Goal: Find specific page/section: Find specific page/section

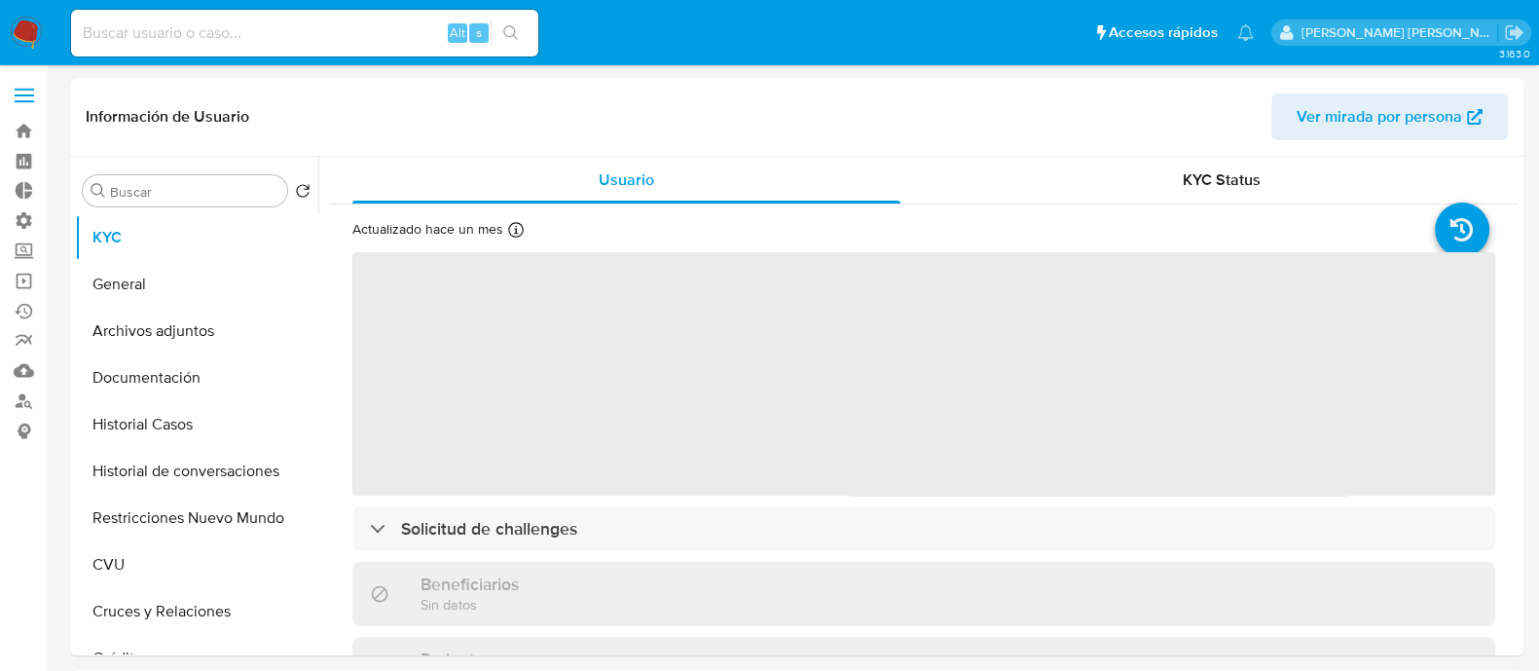
select select "10"
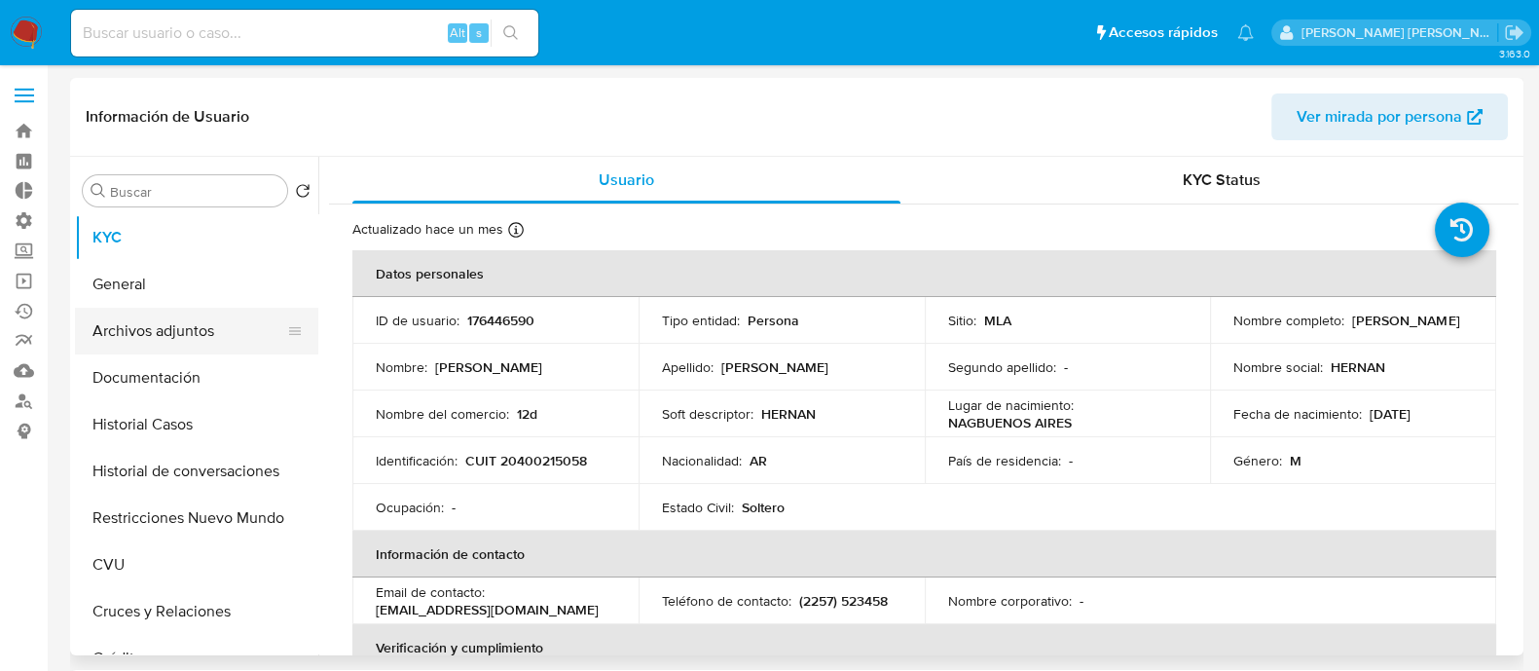
click at [214, 313] on button "Archivos adjuntos" at bounding box center [189, 331] width 228 height 47
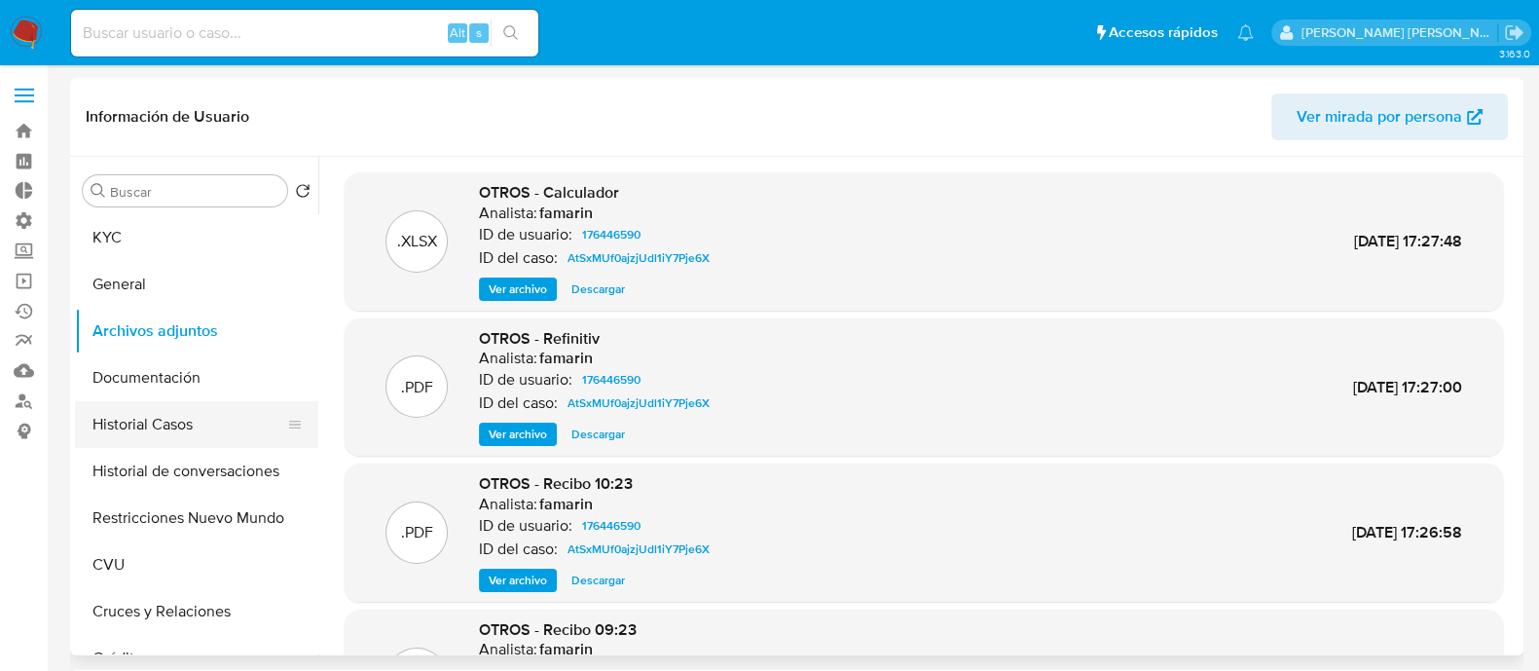
click at [214, 434] on button "Historial Casos" at bounding box center [189, 424] width 228 height 47
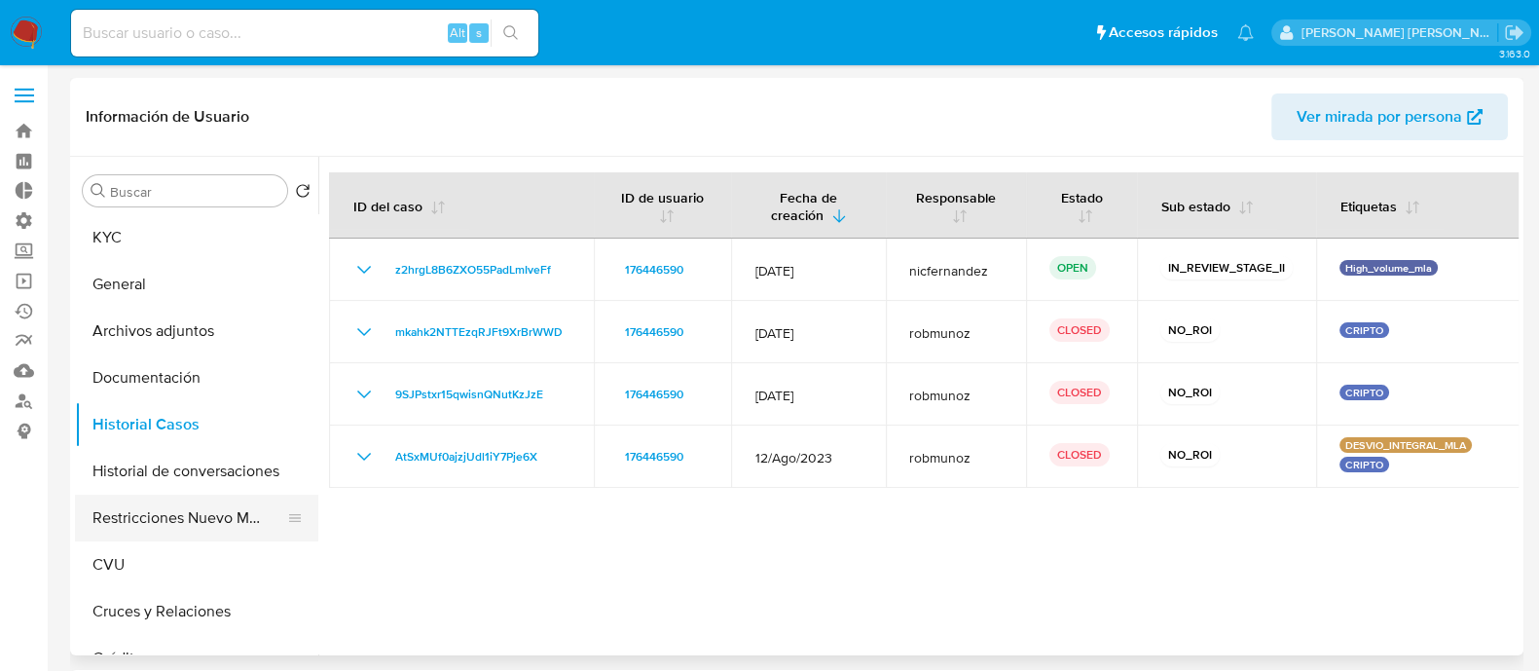
click at [214, 527] on button "Restricciones Nuevo Mundo" at bounding box center [189, 517] width 228 height 47
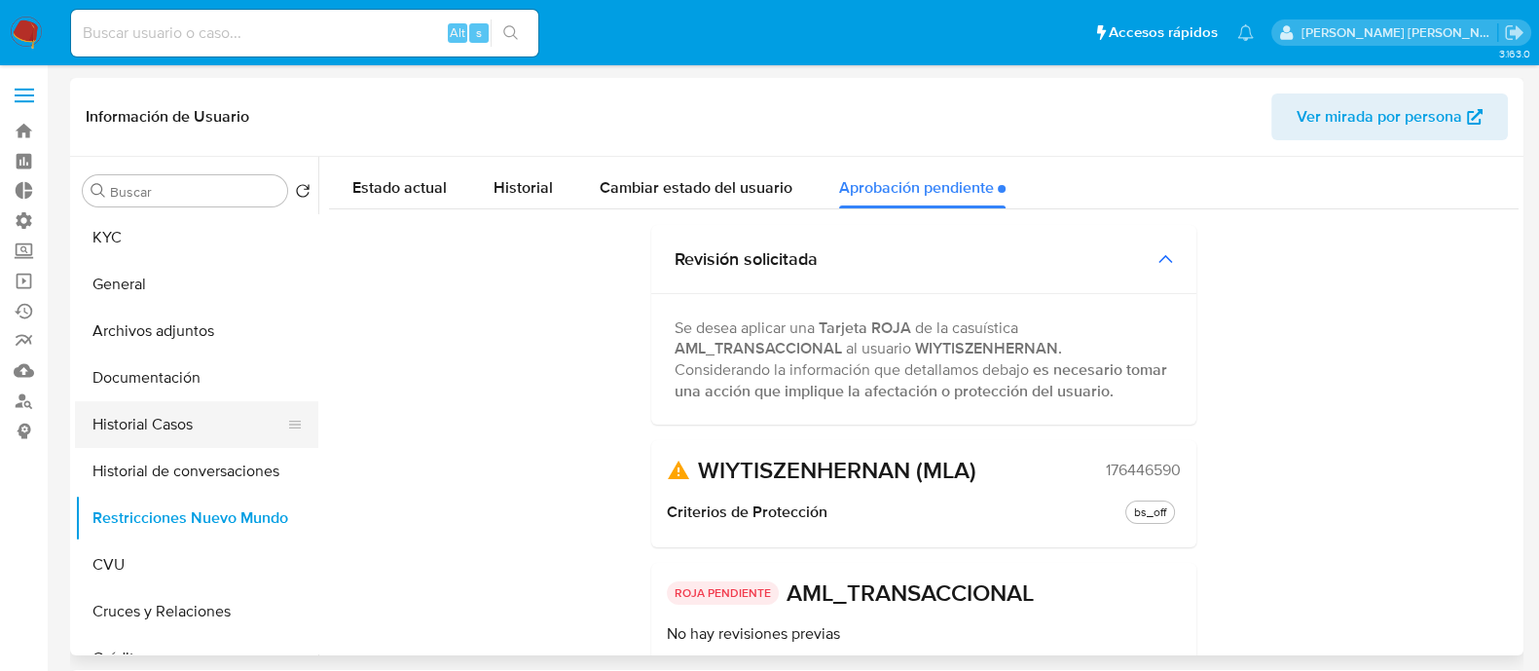
click at [222, 424] on button "Historial Casos" at bounding box center [189, 424] width 228 height 47
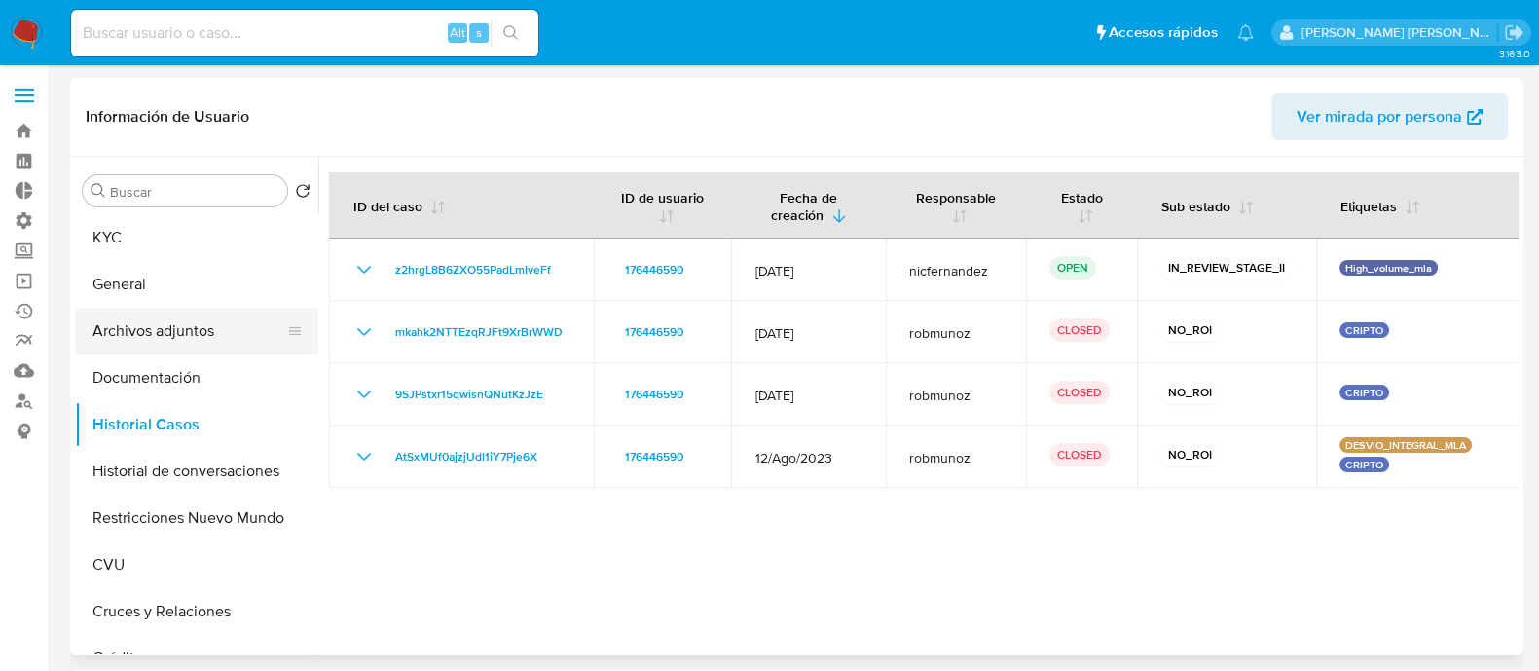
click at [212, 323] on button "Archivos adjuntos" at bounding box center [189, 331] width 228 height 47
